Goal: Entertainment & Leisure: Browse casually

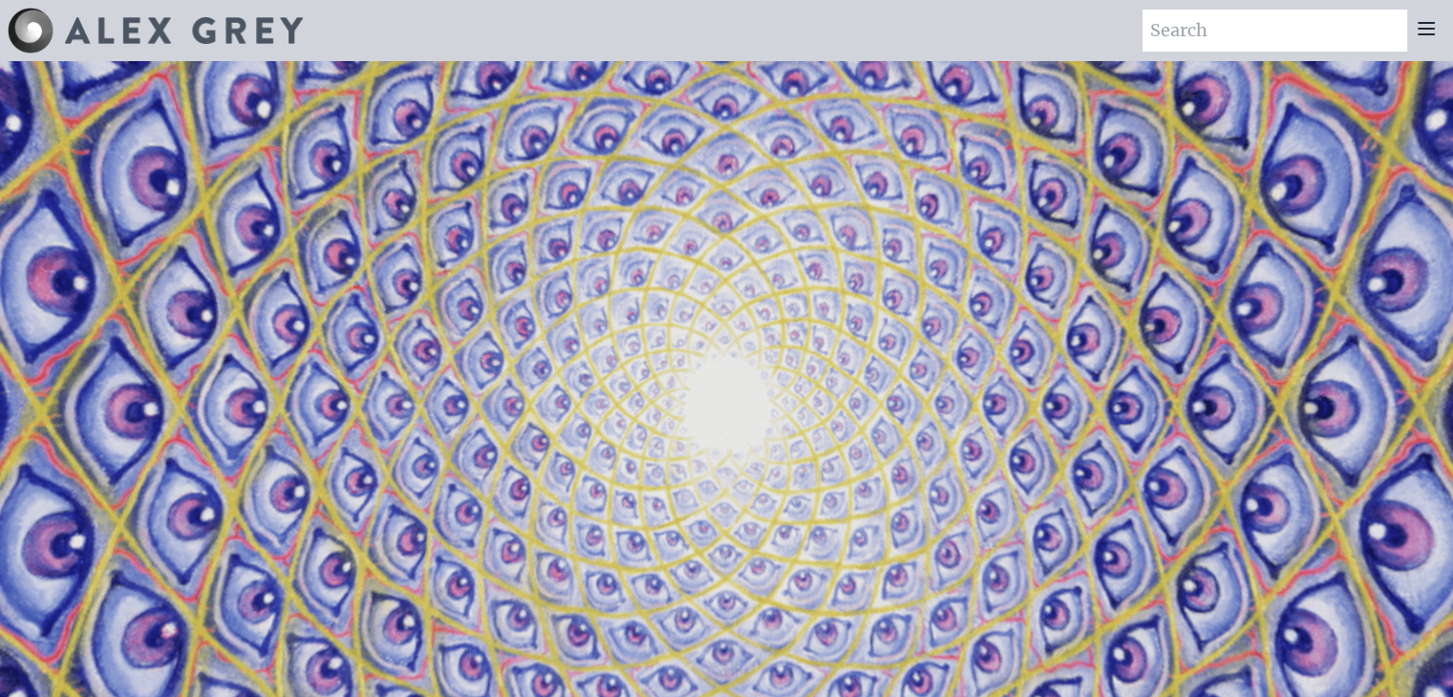
click at [1422, 24] on icon at bounding box center [1426, 28] width 23 height 23
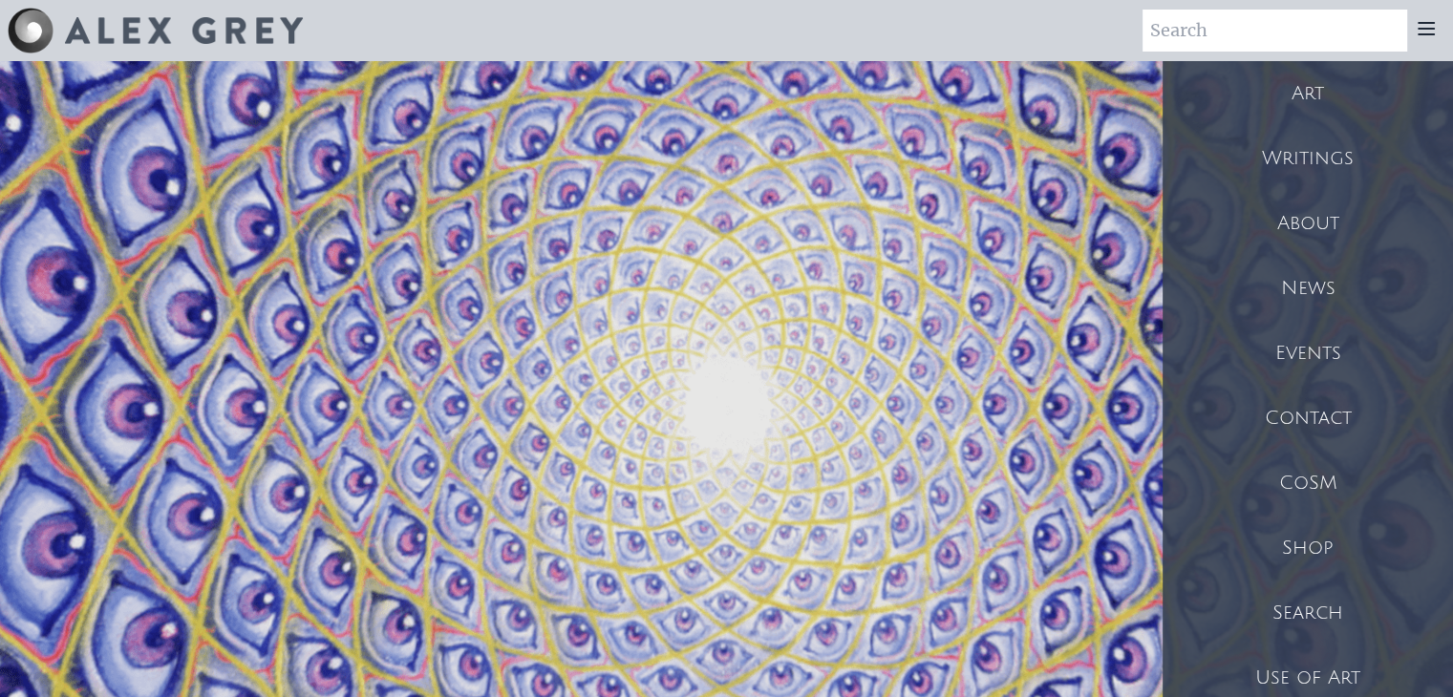
click at [1318, 91] on div "Art" at bounding box center [1308, 93] width 290 height 65
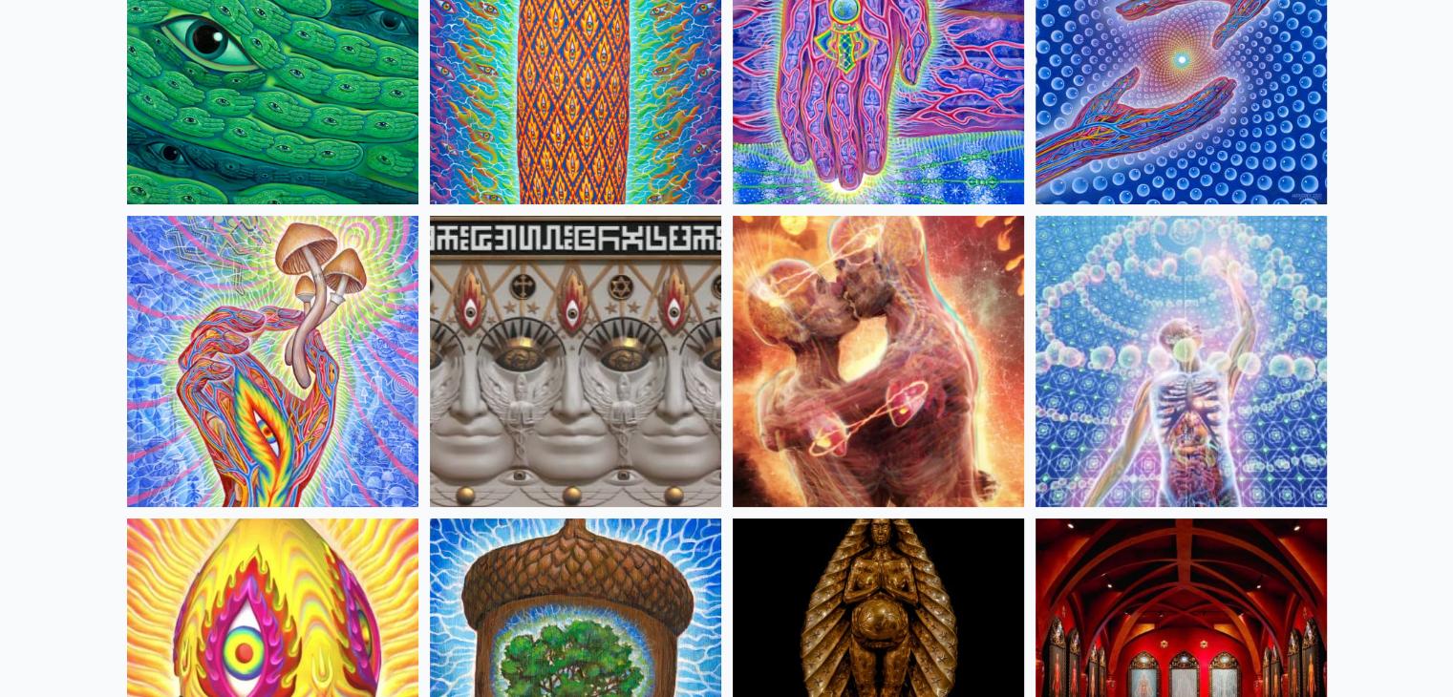
scroll to position [298, 0]
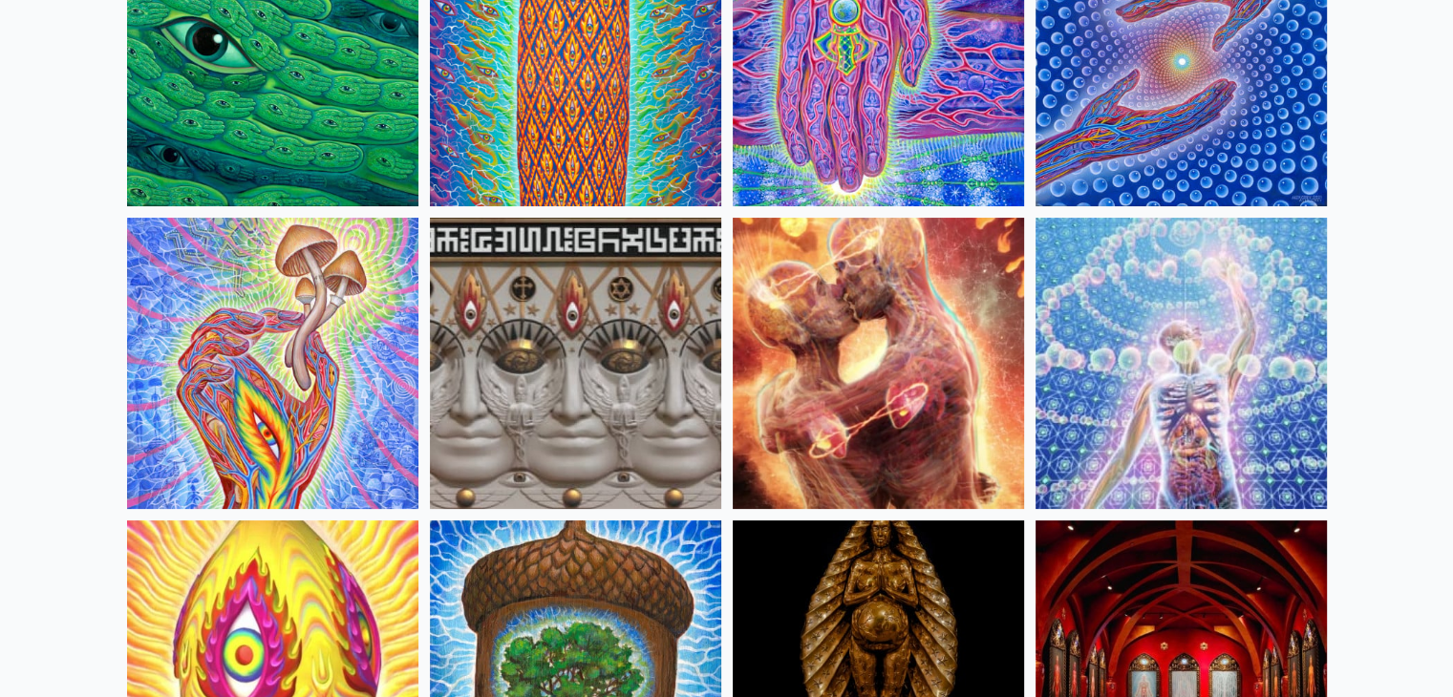
drag, startPoint x: 0, startPoint y: 0, endPoint x: 982, endPoint y: 303, distance: 1027.6
click at [982, 303] on img at bounding box center [878, 363] width 291 height 291
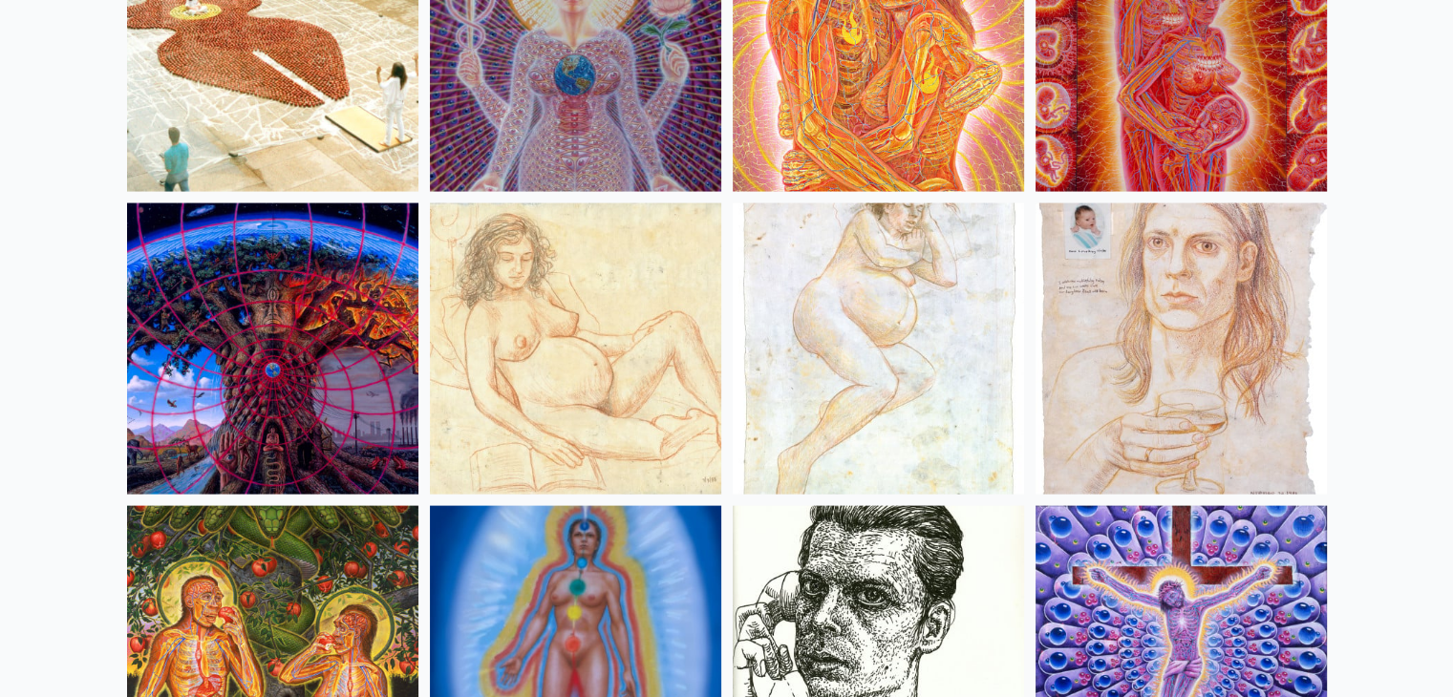
scroll to position [18486, 0]
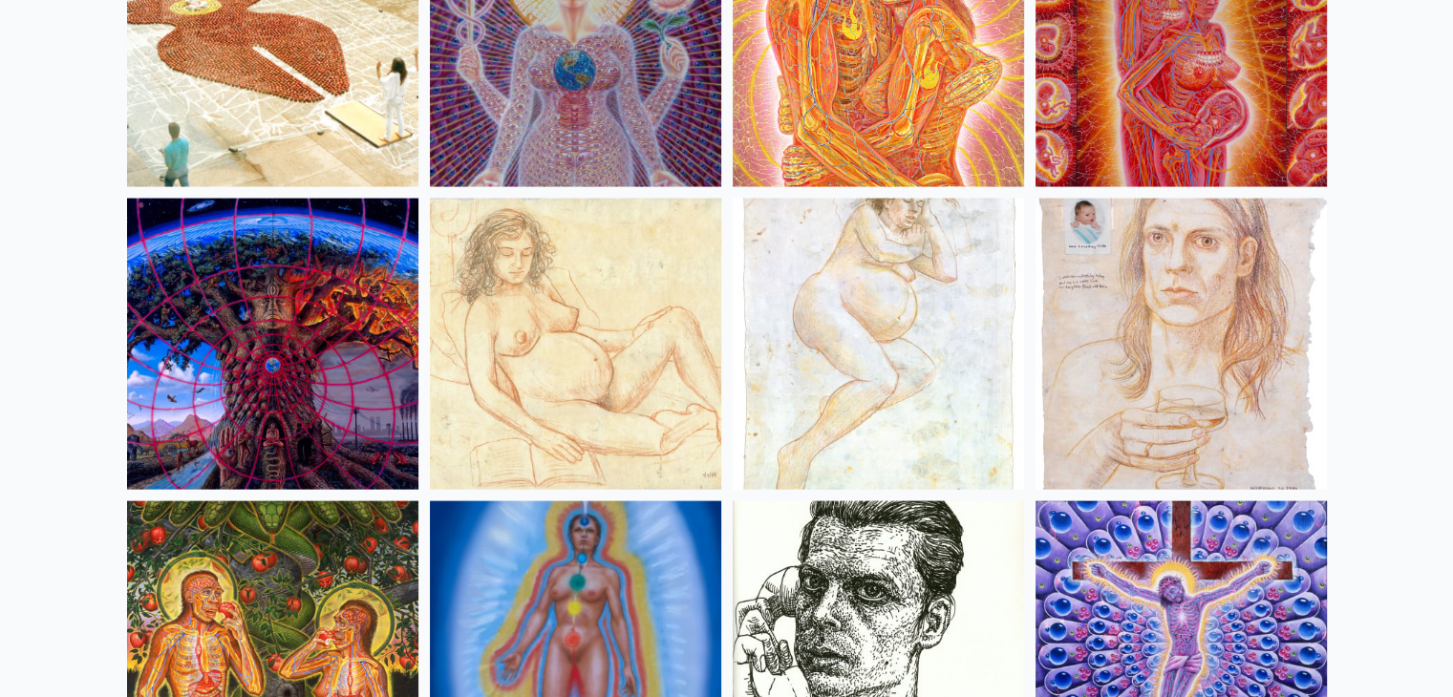
click at [314, 352] on img at bounding box center [272, 344] width 291 height 291
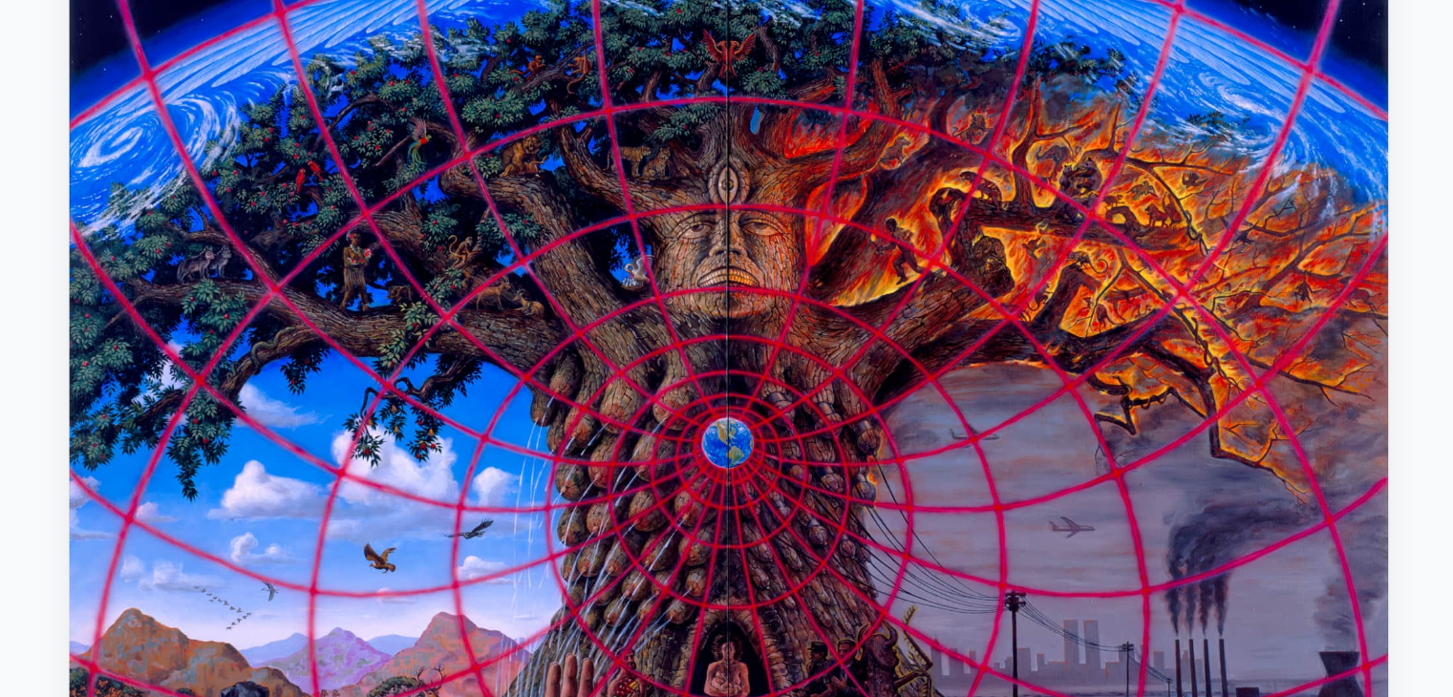
scroll to position [168, 0]
